Goal: Transaction & Acquisition: Subscribe to service/newsletter

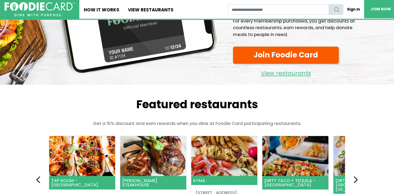
scroll to position [36, 0]
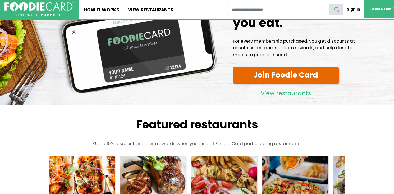
click at [312, 75] on link "Join Foodie Card" at bounding box center [286, 75] width 106 height 17
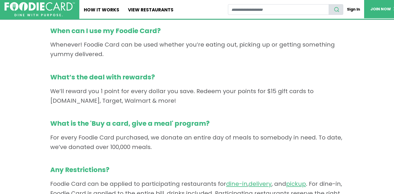
scroll to position [91, 0]
